Goal: Information Seeking & Learning: Learn about a topic

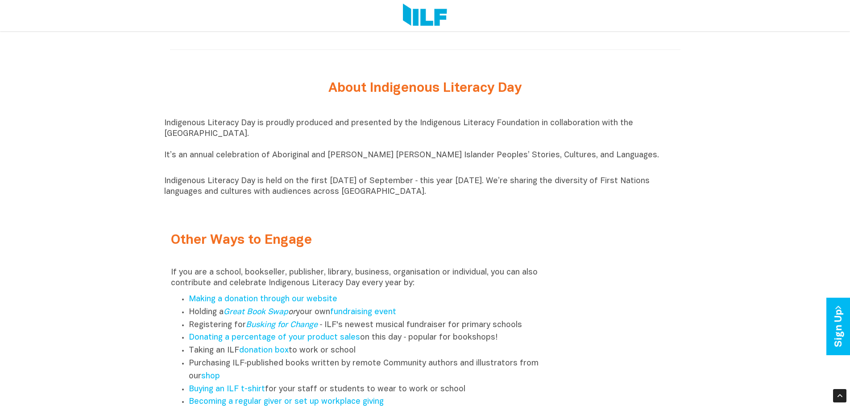
scroll to position [981, 0]
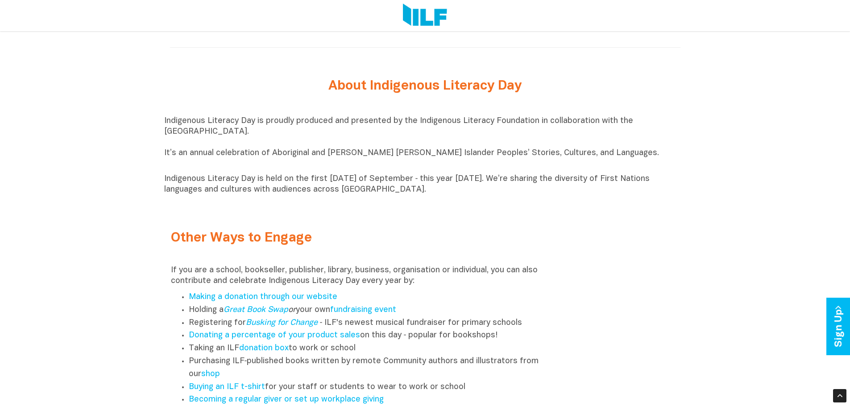
drag, startPoint x: 165, startPoint y: 155, endPoint x: 441, endPoint y: 197, distance: 279.8
click at [441, 195] on div "Indigenous Literacy Day is proudly produced and presented by the Indigenous Lit…" at bounding box center [425, 155] width 522 height 79
click at [445, 200] on div "Indigenous Literacy Day is proudly produced and presented by the Indigenous Lit…" at bounding box center [425, 156] width 522 height 88
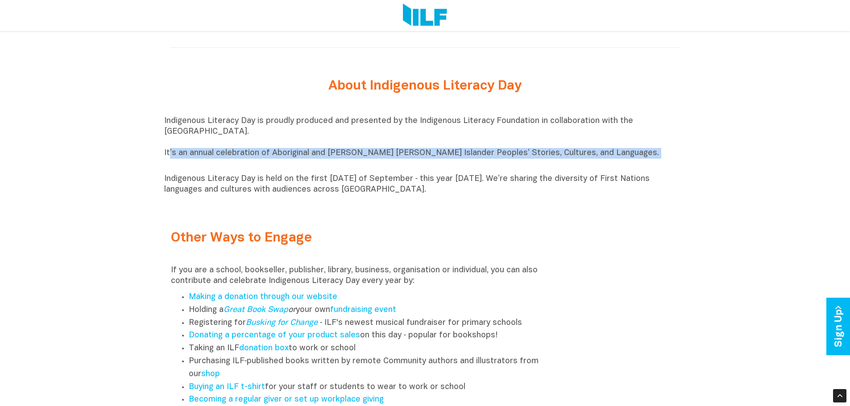
drag, startPoint x: 168, startPoint y: 157, endPoint x: 238, endPoint y: 163, distance: 70.3
click at [238, 163] on p "Indigenous Literacy Day is proudly produced and presented by the Indigenous Lit…" at bounding box center [425, 143] width 522 height 54
click at [226, 170] on p "Indigenous Literacy Day is proudly produced and presented by the Indigenous Lit…" at bounding box center [425, 143] width 522 height 54
drag, startPoint x: 163, startPoint y: 157, endPoint x: 571, endPoint y: 156, distance: 408.2
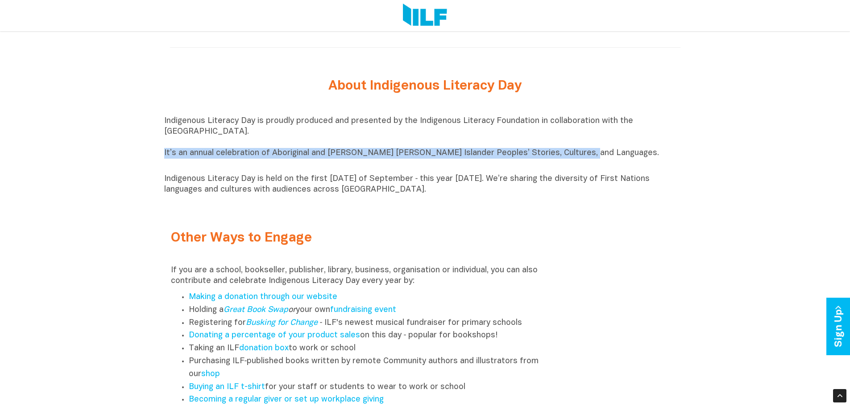
copy p "It’s an annual celebration of Aboriginal and [PERSON_NAME] [PERSON_NAME] Island…"
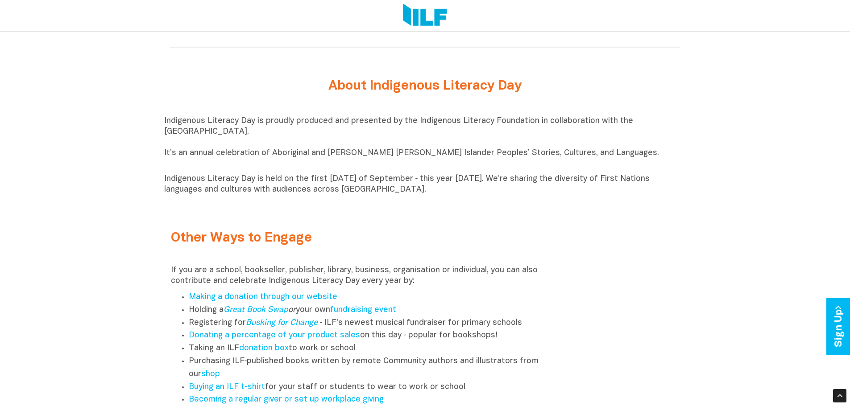
drag, startPoint x: 434, startPoint y: 195, endPoint x: 422, endPoint y: 195, distance: 12.0
click at [434, 195] on p "Indigenous Literacy Day is held on the first [DATE] of September ‑ this year [D…" at bounding box center [425, 184] width 522 height 21
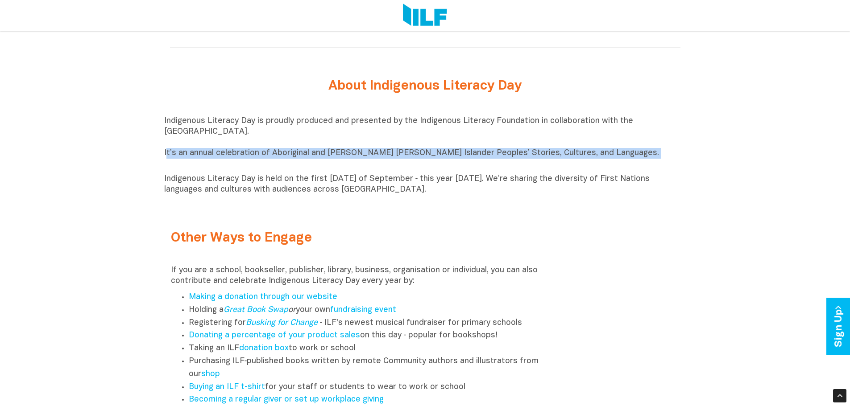
drag, startPoint x: 165, startPoint y: 157, endPoint x: 200, endPoint y: 167, distance: 36.4
click at [200, 167] on p "Indigenous Literacy Day is proudly produced and presented by the Indigenous Lit…" at bounding box center [425, 143] width 522 height 54
click at [167, 158] on p "Indigenous Literacy Day is proudly produced and presented by the Indigenous Lit…" at bounding box center [425, 143] width 522 height 54
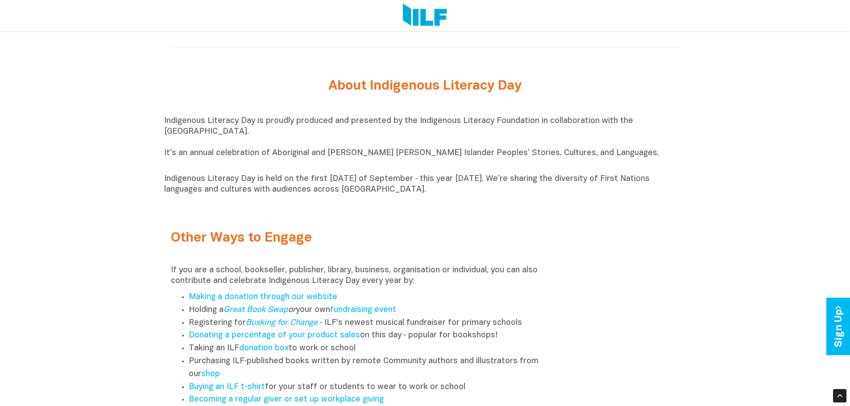
drag, startPoint x: 163, startPoint y: 158, endPoint x: 461, endPoint y: 195, distance: 300.3
copy div "It’s an annual celebration of Aboriginal and [PERSON_NAME] [PERSON_NAME] Island…"
drag, startPoint x: 368, startPoint y: 91, endPoint x: 523, endPoint y: 91, distance: 154.3
click at [523, 91] on h2 "About Indigenous Literacy Day" at bounding box center [425, 86] width 335 height 15
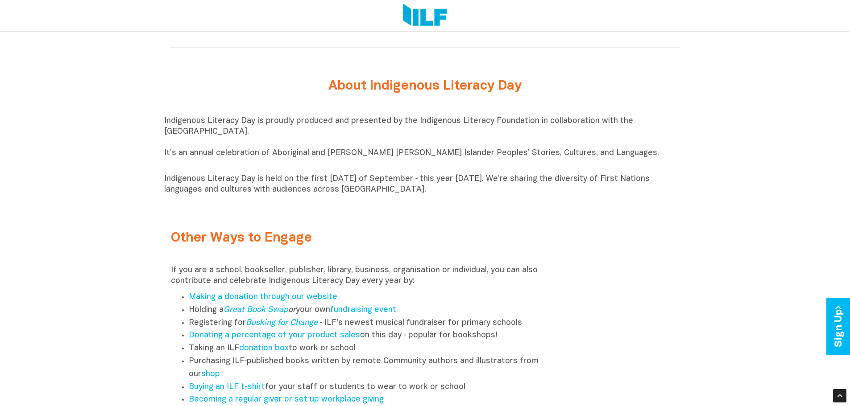
copy h2 "Indigenous Literacy Day"
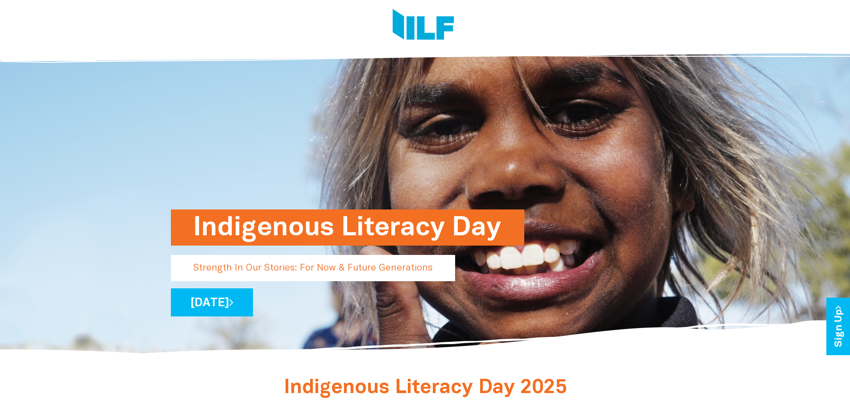
scroll to position [0, 0]
